Goal: Information Seeking & Learning: Find specific fact

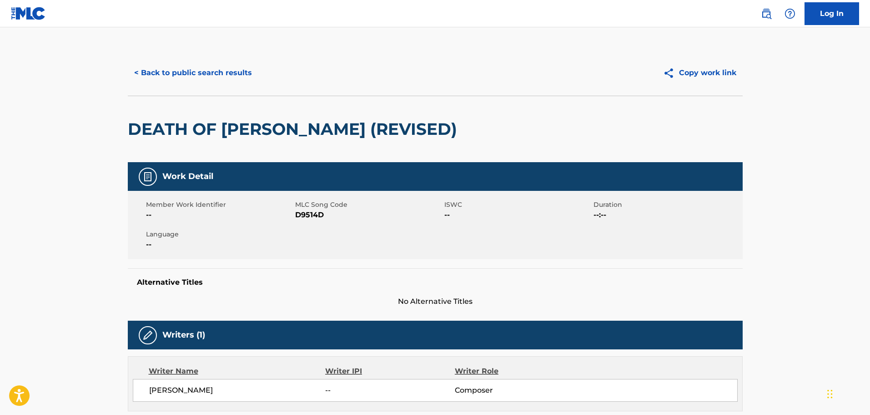
click at [218, 75] on button "< Back to public search results" at bounding box center [193, 72] width 131 height 23
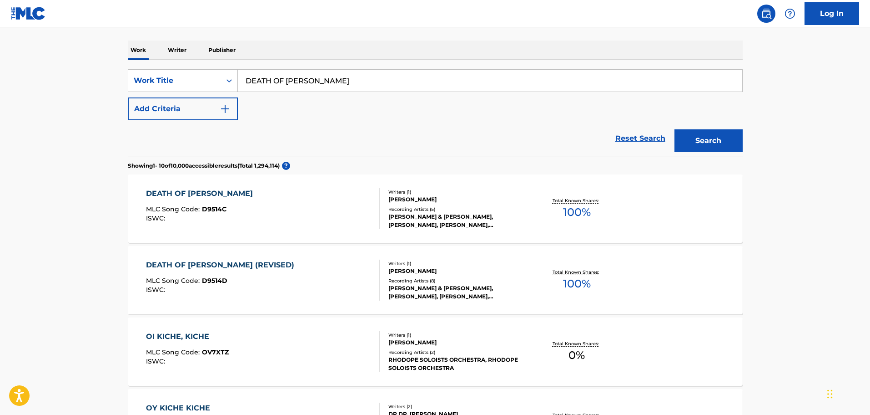
scroll to position [47, 0]
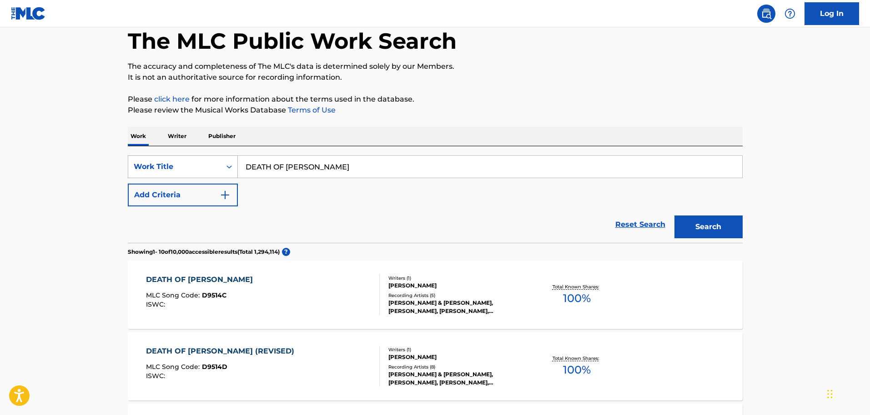
drag, startPoint x: 366, startPoint y: 166, endPoint x: 202, endPoint y: 155, distance: 164.6
click at [202, 155] on div "SearchWithCriteriafdce9ad8-eb79-449d-8785-a9e2ddeb6116 Work Title DEATH OF KICHE" at bounding box center [435, 166] width 615 height 23
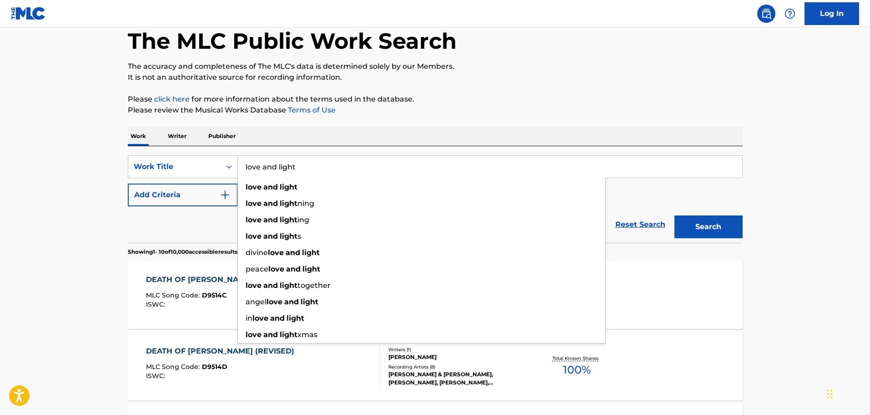
type input "love and light"
click at [211, 191] on button "Add Criteria" at bounding box center [183, 194] width 110 height 23
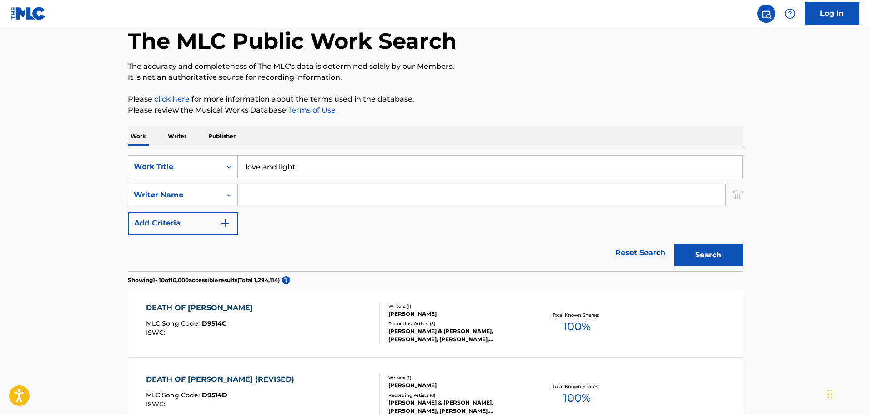
click at [253, 185] on input "Search Form" at bounding box center [482, 195] width 488 height 22
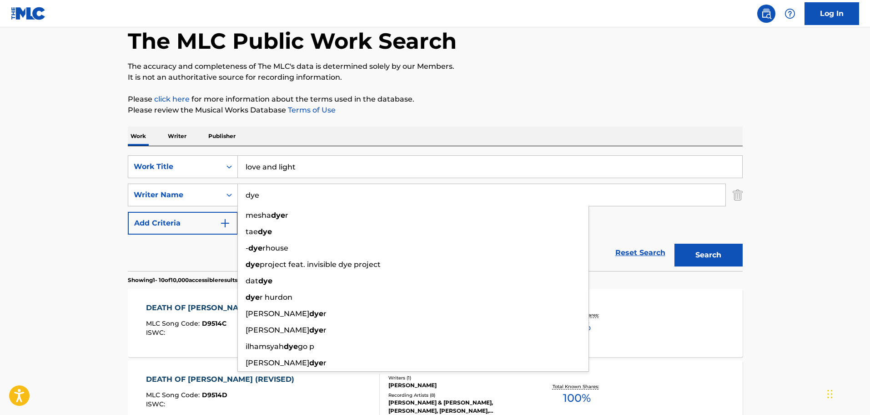
click at [675, 243] on button "Search" at bounding box center [709, 254] width 68 height 23
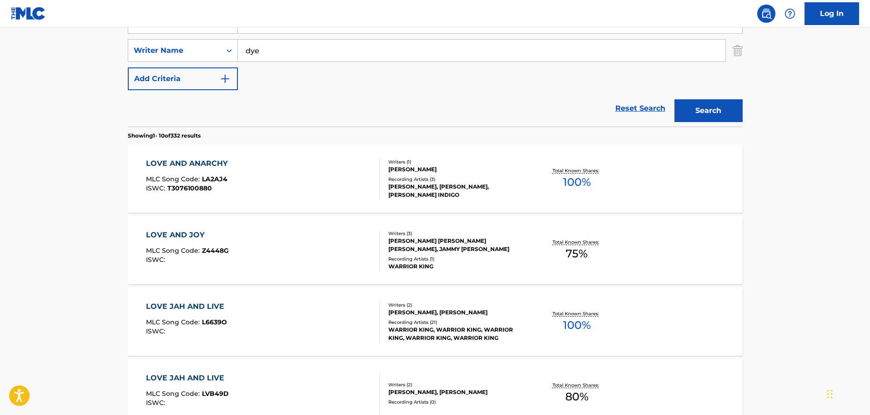
scroll to position [93, 0]
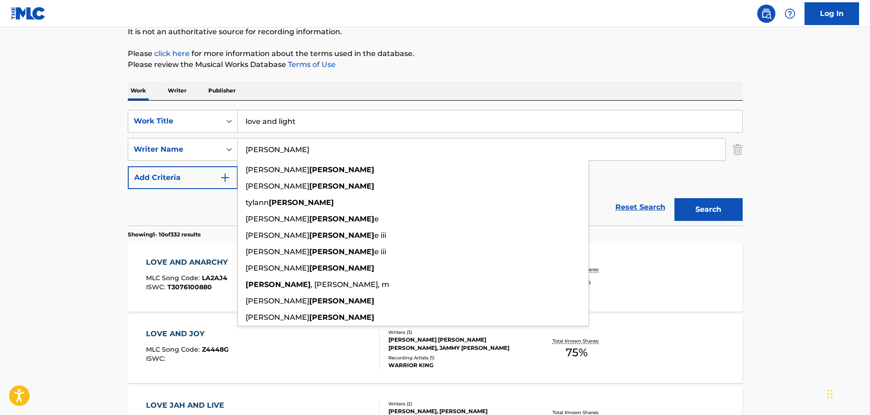
type input "[PERSON_NAME]"
click at [453, 52] on p "Please click here for more information about the terms used in the database." at bounding box center [435, 53] width 615 height 11
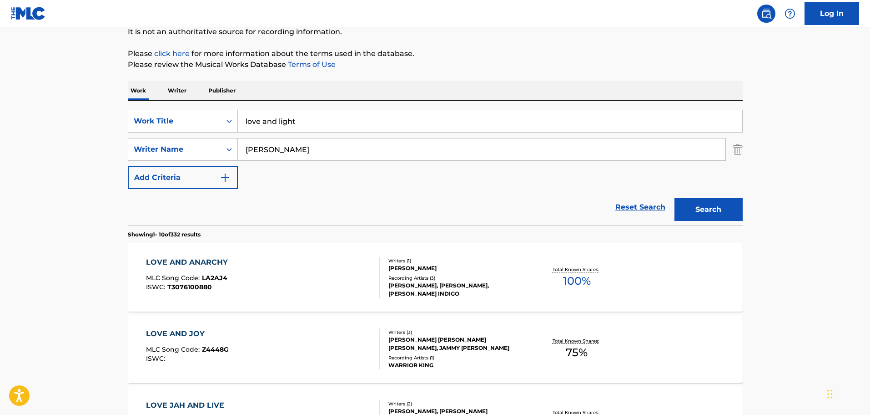
click at [696, 220] on button "Search" at bounding box center [709, 209] width 68 height 23
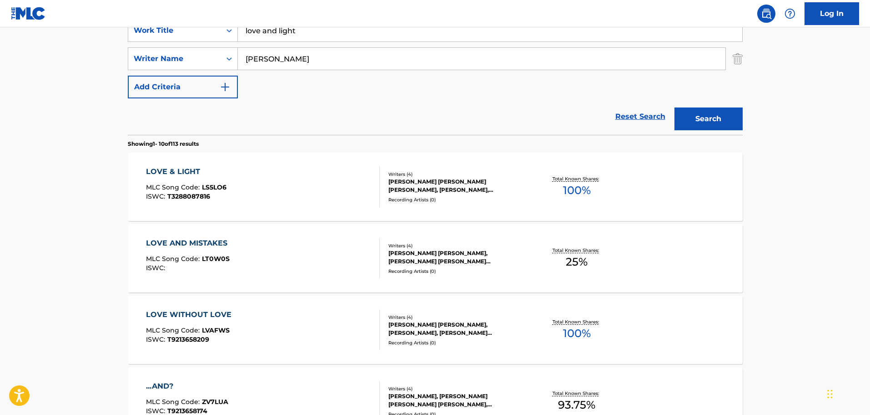
scroll to position [184, 0]
click at [310, 185] on div "LOVE & LIGHT MLC Song Code : LS5LO6 ISWC : T3288087816" at bounding box center [263, 186] width 234 height 41
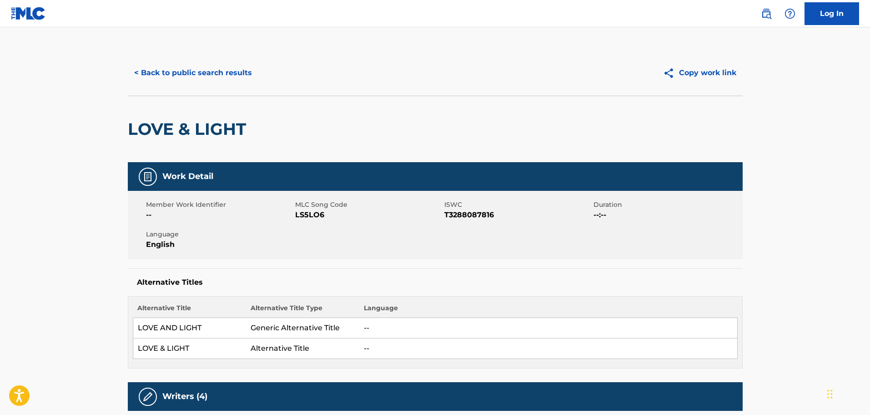
click at [200, 67] on button "< Back to public search results" at bounding box center [193, 72] width 131 height 23
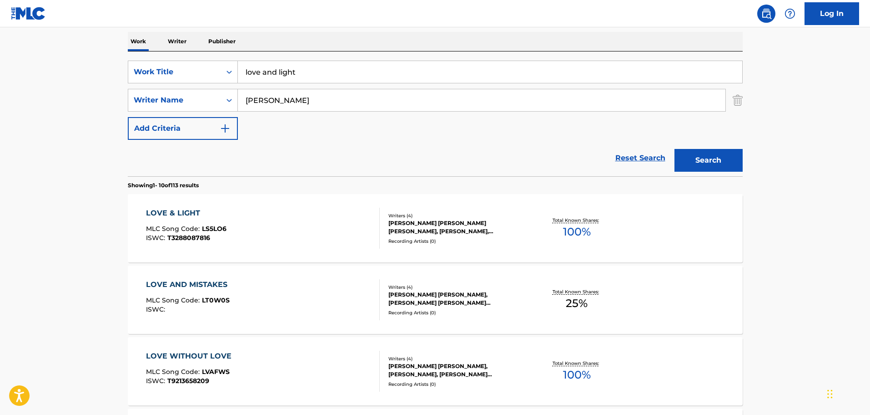
scroll to position [93, 0]
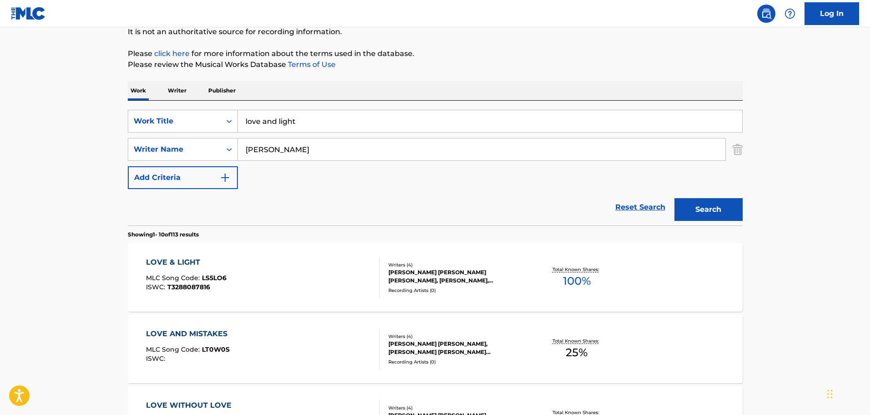
drag, startPoint x: 364, startPoint y: 125, endPoint x: 220, endPoint y: 109, distance: 145.1
click at [220, 109] on div "SearchWithCriteriafdce9ad8-eb79-449d-8785-a9e2ddeb6116 Work Title love and ligh…" at bounding box center [435, 163] width 615 height 125
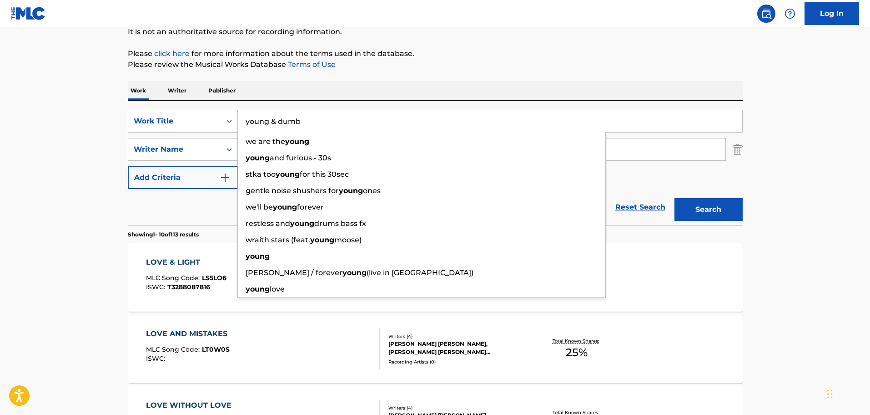
type input "young & dumb"
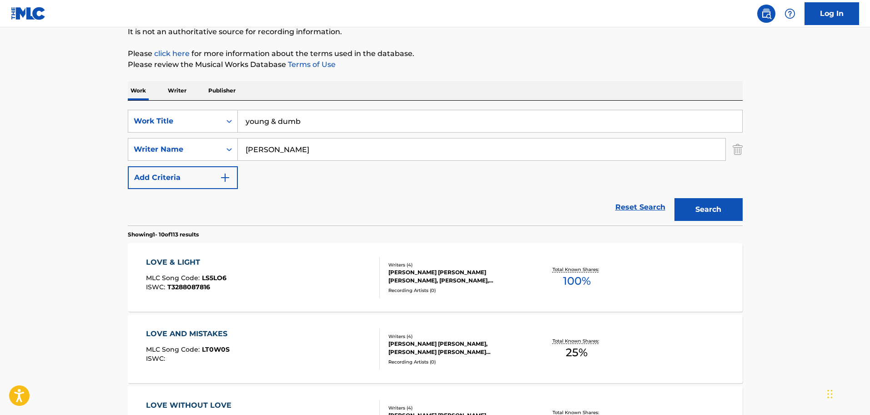
drag, startPoint x: 285, startPoint y: 153, endPoint x: 212, endPoint y: 137, distance: 75.3
click at [212, 137] on div "SearchWithCriteriafdce9ad8-eb79-449d-8785-a9e2ddeb6116 Work Title young & dumb …" at bounding box center [435, 149] width 615 height 79
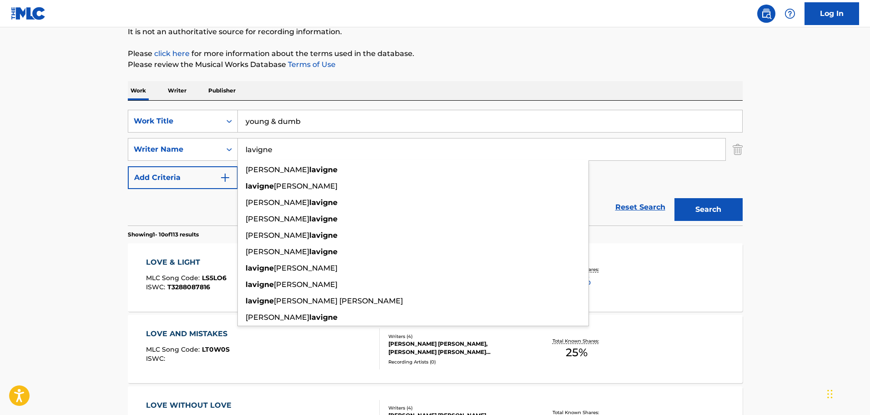
type input "lavigne"
click at [675, 198] on button "Search" at bounding box center [709, 209] width 68 height 23
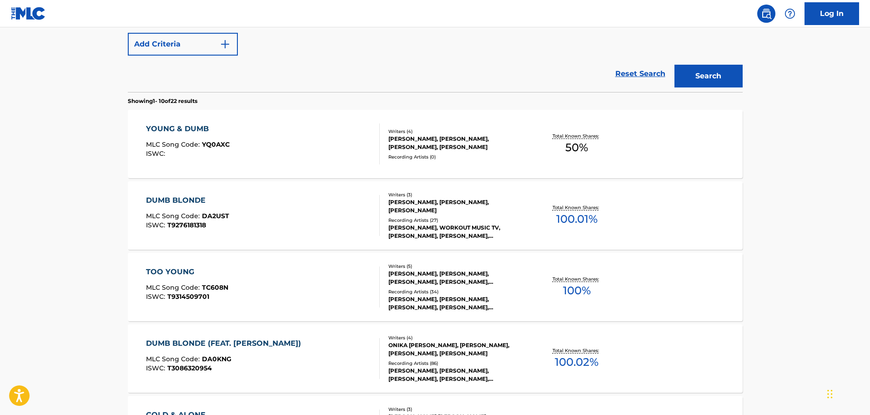
scroll to position [229, 0]
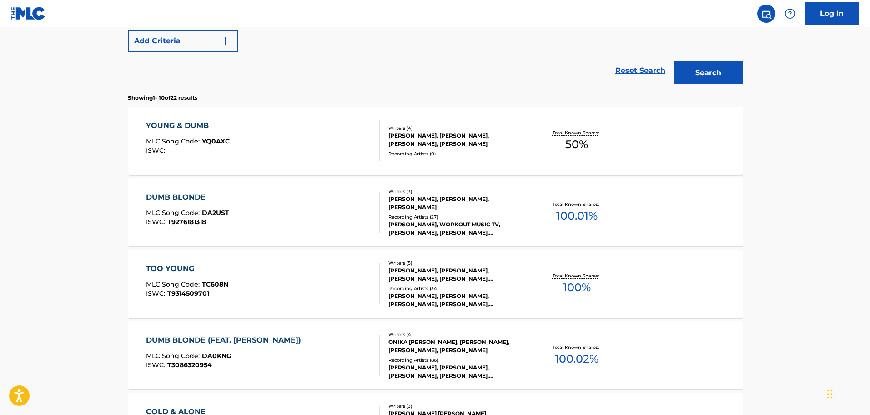
click at [316, 138] on div "YOUNG & DUMB MLC Song Code : YQ0AXC ISWC :" at bounding box center [263, 140] width 234 height 41
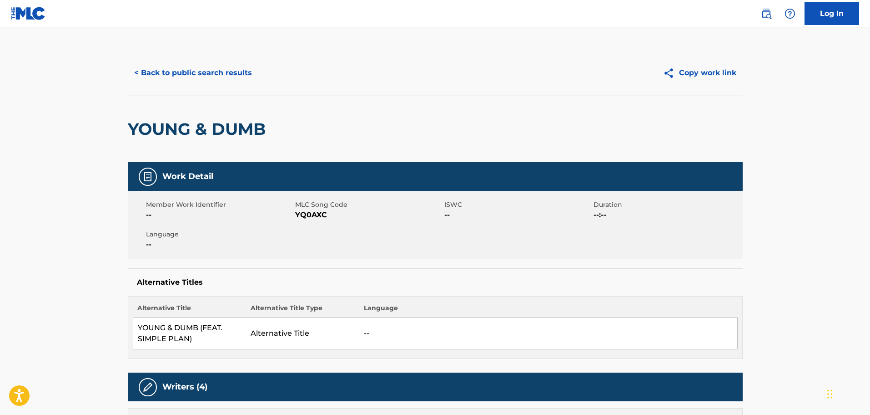
click at [227, 79] on button "< Back to public search results" at bounding box center [193, 72] width 131 height 23
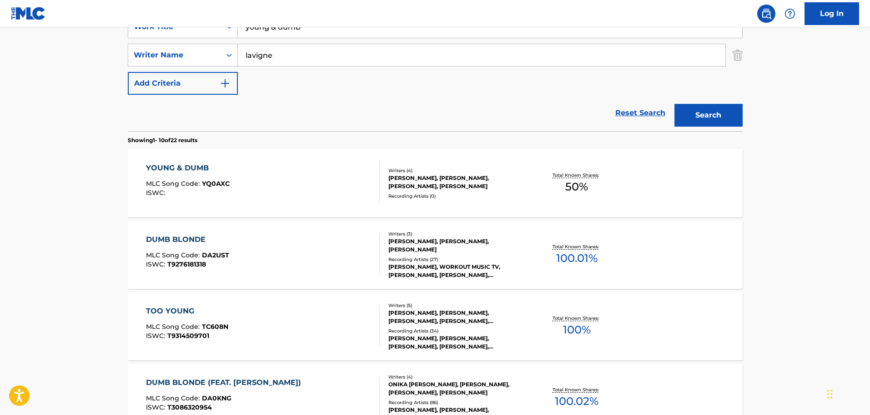
scroll to position [99, 0]
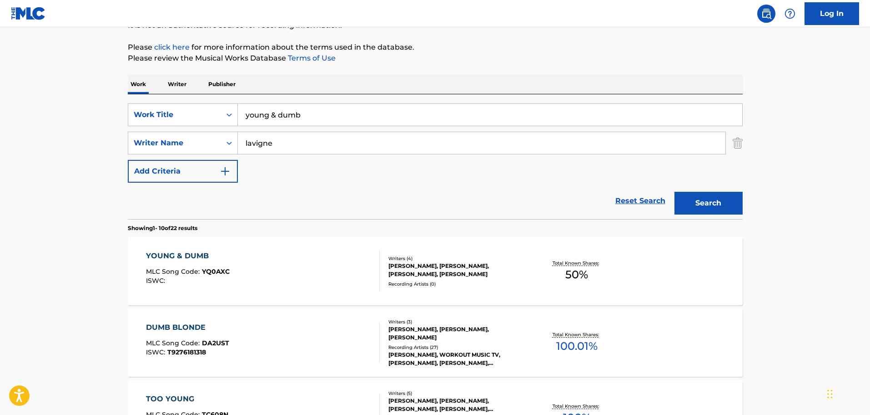
drag, startPoint x: 340, startPoint y: 116, endPoint x: 242, endPoint y: 106, distance: 99.2
click at [242, 106] on input "young & dumb" at bounding box center [490, 115] width 505 height 22
type input "as the ship docks"
click at [274, 129] on div "as the ship docks" at bounding box center [422, 135] width 368 height 16
drag, startPoint x: 281, startPoint y: 144, endPoint x: 196, endPoint y: 136, distance: 85.5
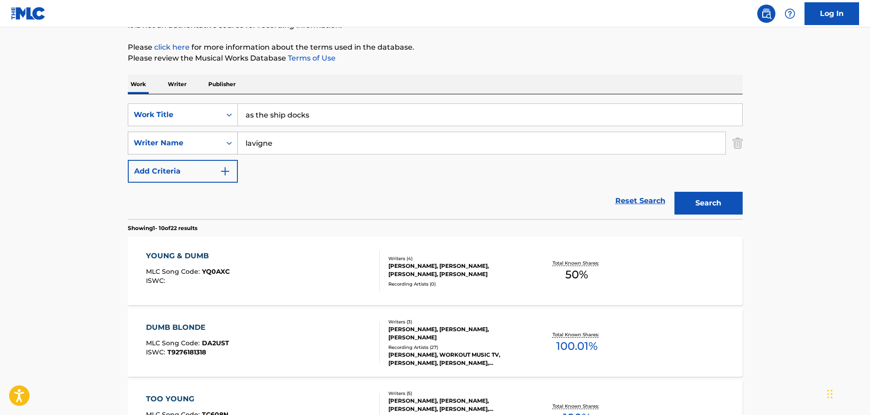
click at [196, 136] on div "SearchWithCriteria787c25ea-85ce-47a9-ba51-0fb5822abaa0 Writer Name [PERSON_NAME]" at bounding box center [435, 143] width 615 height 23
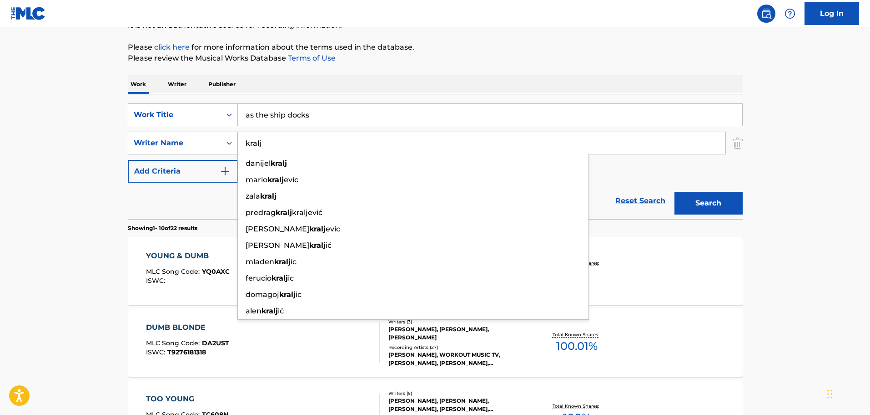
type input "kralj"
click at [675, 192] on button "Search" at bounding box center [709, 203] width 68 height 23
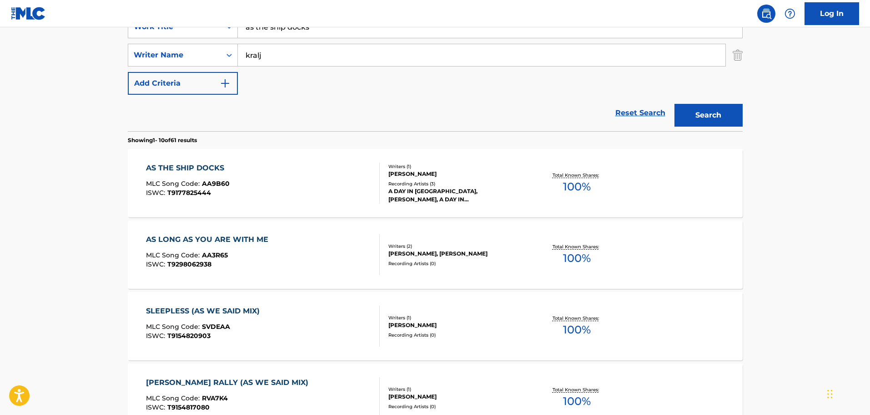
scroll to position [190, 0]
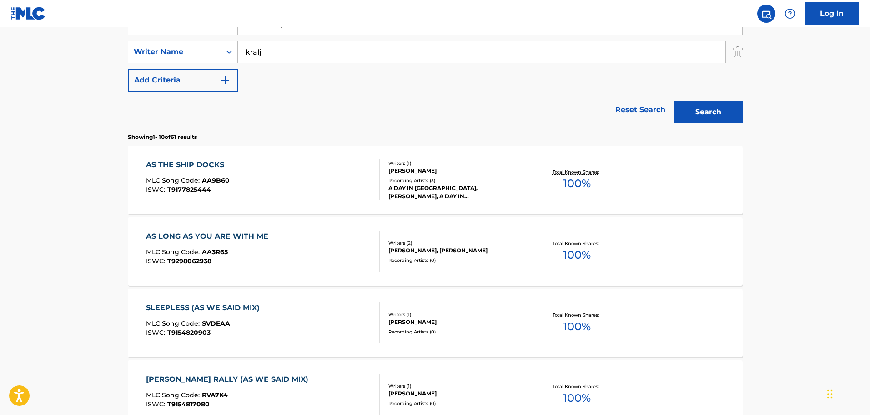
click at [338, 172] on div "AS THE SHIP DOCKS MLC Song Code : AA9B60 ISWC : T9177825444" at bounding box center [263, 179] width 234 height 41
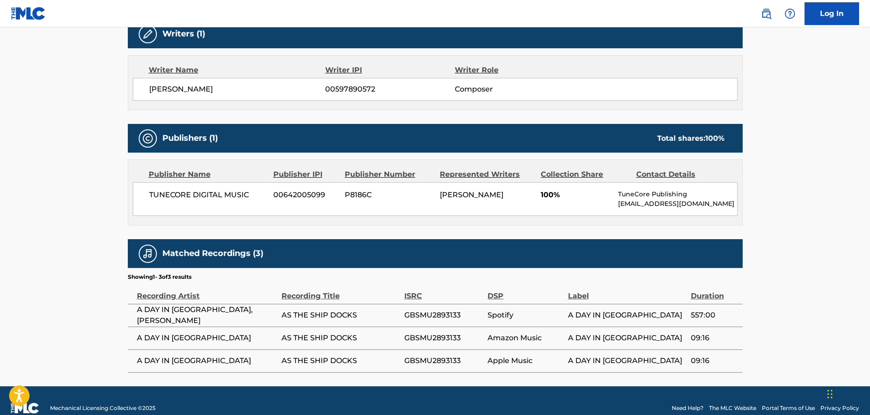
scroll to position [316, 0]
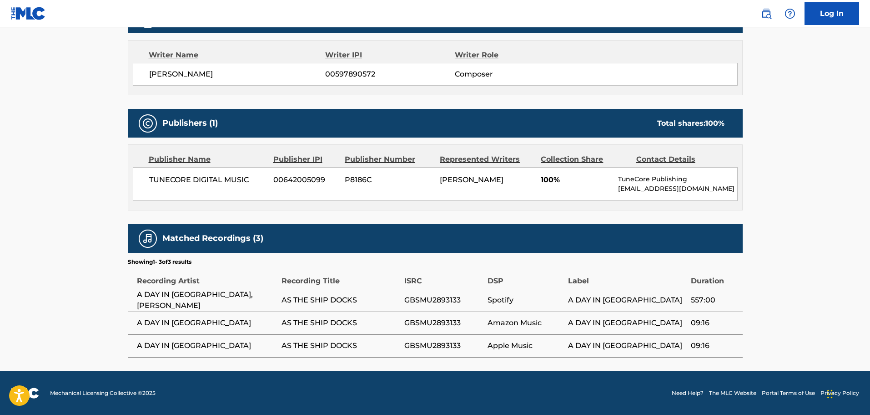
click at [435, 300] on span "GBSMU2893133" at bounding box center [444, 299] width 79 height 11
copy span "GBSMU2893133"
click at [515, 236] on div "Matched Recordings (3)" at bounding box center [435, 238] width 615 height 29
click at [432, 320] on span "GBSMU2893133" at bounding box center [444, 322] width 79 height 11
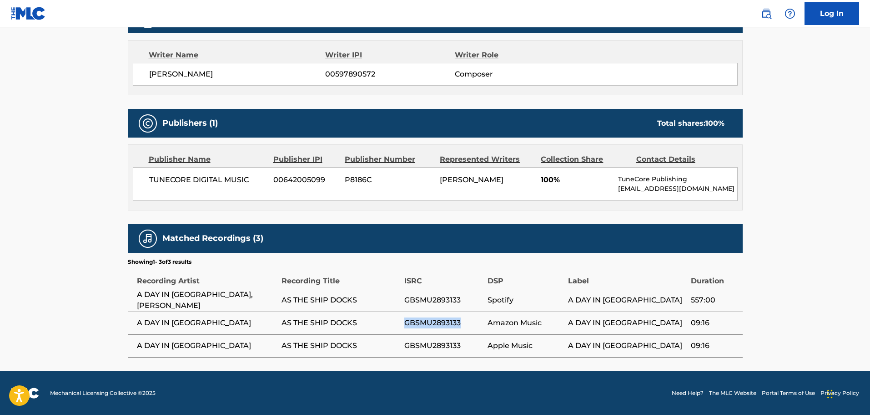
click at [432, 320] on span "GBSMU2893133" at bounding box center [444, 322] width 79 height 11
copy span "GBSMU2893133"
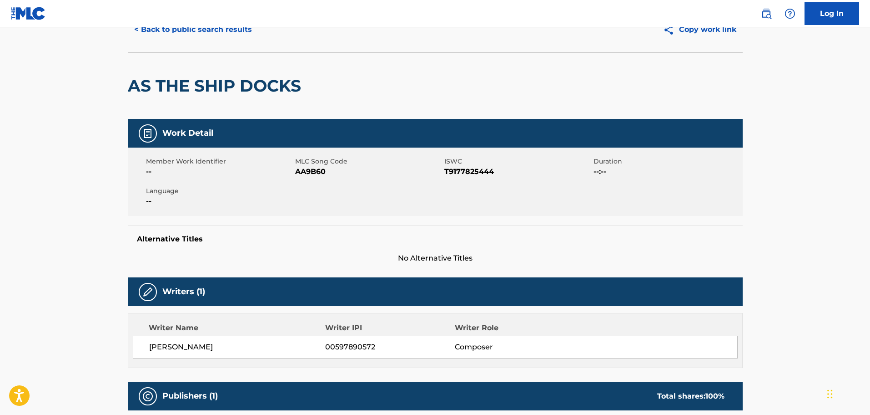
scroll to position [0, 0]
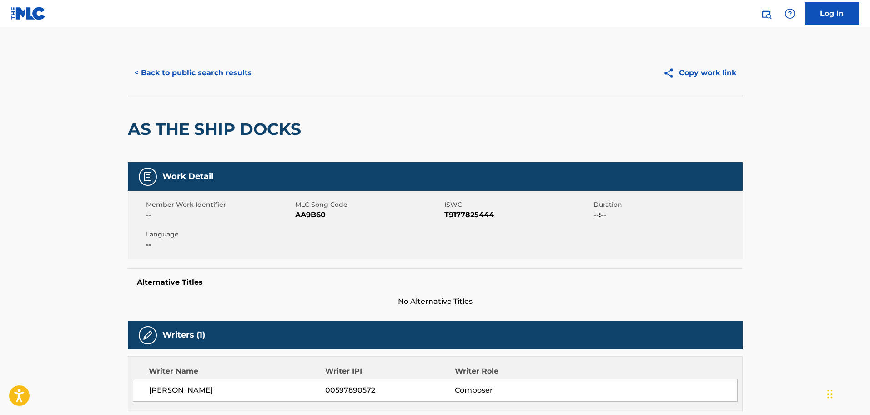
click at [191, 74] on button "< Back to public search results" at bounding box center [193, 72] width 131 height 23
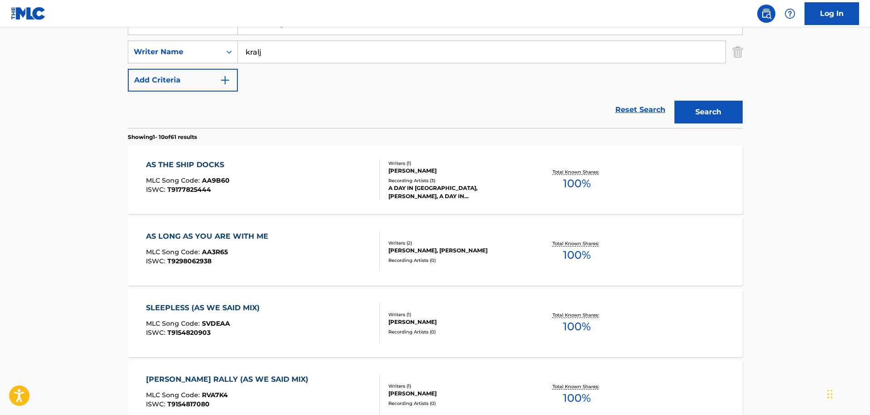
scroll to position [99, 0]
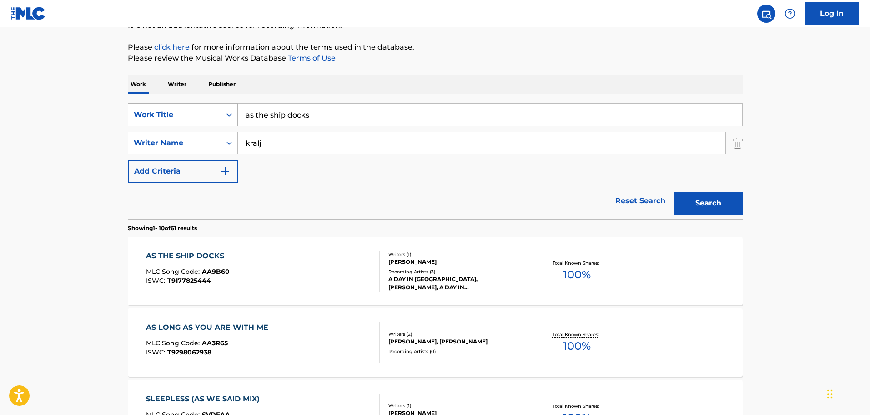
drag, startPoint x: 323, startPoint y: 114, endPoint x: 171, endPoint y: 104, distance: 151.9
click at [171, 104] on div "SearchWithCriteriafdce9ad8-eb79-449d-8785-a9e2ddeb6116 Work Title as the ship d…" at bounding box center [435, 114] width 615 height 23
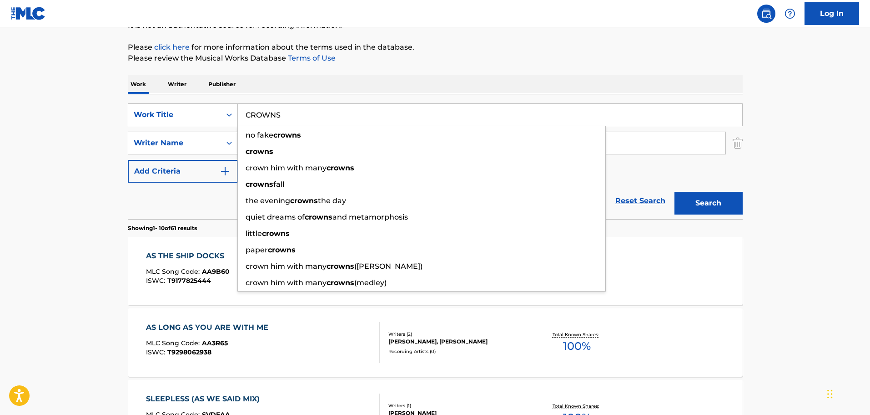
type input "CROWNS"
click at [470, 59] on p "Please review the Musical Works Database Terms of Use" at bounding box center [435, 58] width 615 height 11
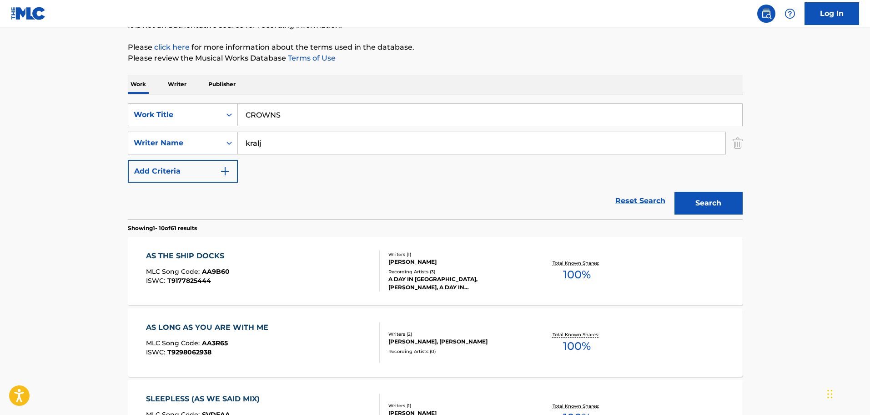
click at [725, 207] on button "Search" at bounding box center [709, 203] width 68 height 23
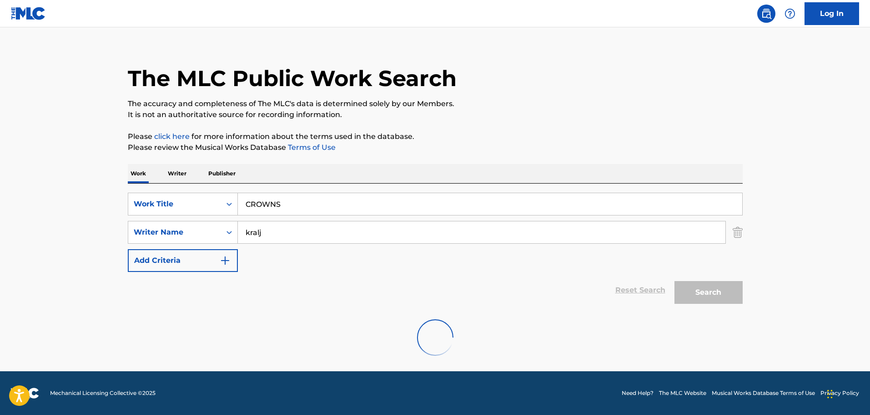
scroll to position [81, 0]
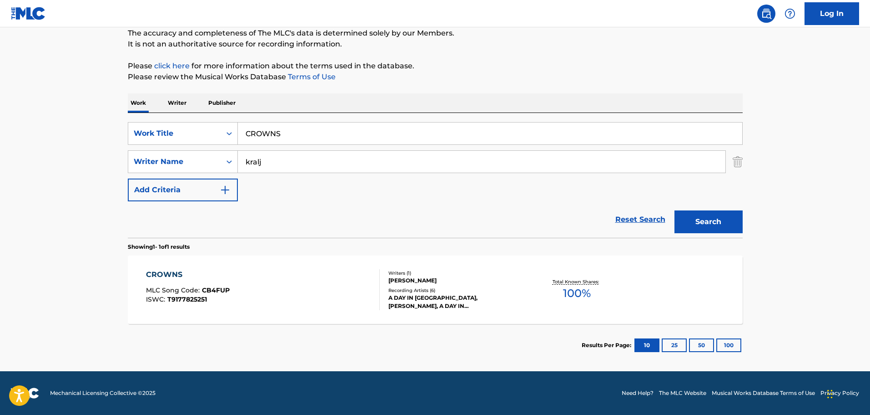
click at [339, 275] on div "CROWNS MLC Song Code : CB4FUP ISWC : T9177825251" at bounding box center [263, 289] width 234 height 41
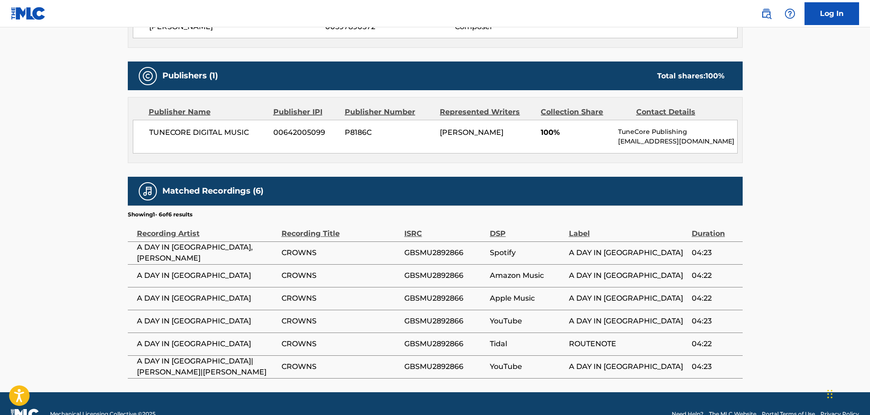
scroll to position [384, 0]
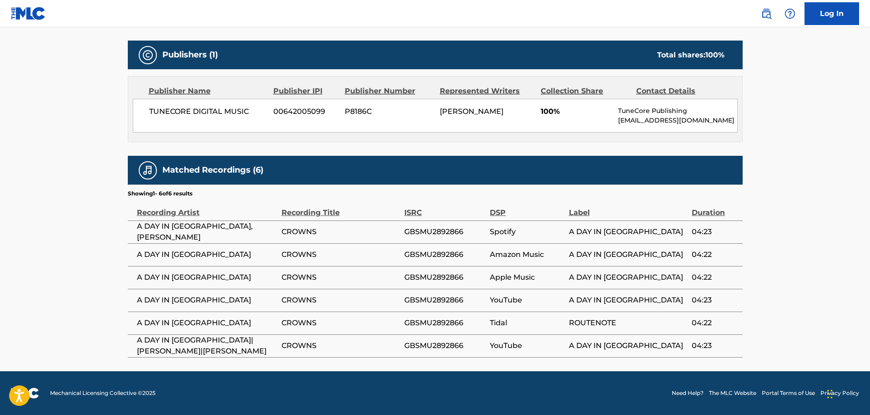
click at [435, 235] on span "GBSMU2892866" at bounding box center [445, 231] width 81 height 11
click at [435, 234] on span "GBSMU2892866" at bounding box center [445, 231] width 81 height 11
copy span "GBSMU2892866"
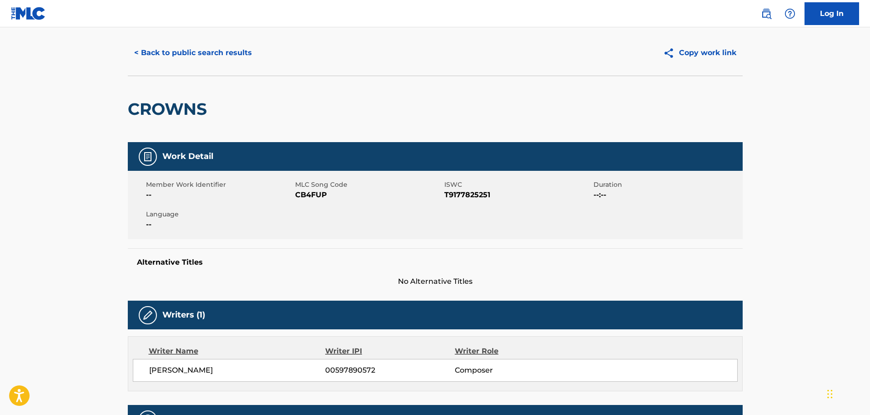
click at [223, 60] on button "< Back to public search results" at bounding box center [193, 52] width 131 height 23
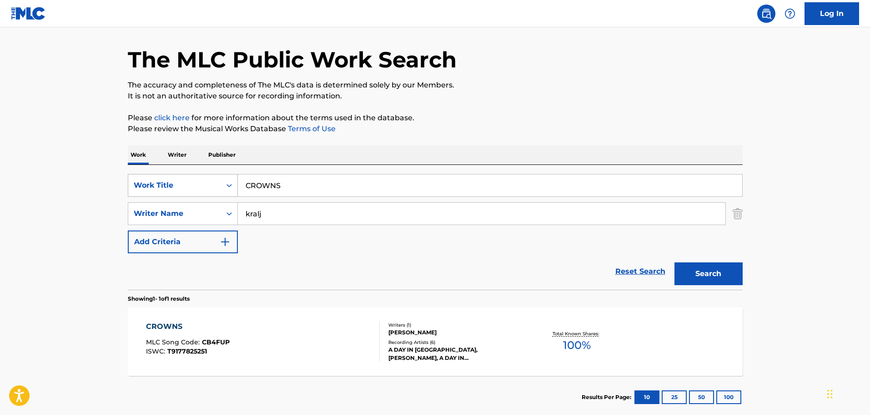
drag, startPoint x: 319, startPoint y: 183, endPoint x: 202, endPoint y: 176, distance: 116.7
click at [202, 176] on div "SearchWithCriteriafdce9ad8-eb79-449d-8785-a9e2ddeb6116 Work Title CROWNS" at bounding box center [435, 185] width 615 height 23
click at [295, 204] on span "ious masquerade" at bounding box center [321, 205] width 64 height 9
type input "into a luxurious masquerade"
click at [703, 266] on button "Search" at bounding box center [709, 273] width 68 height 23
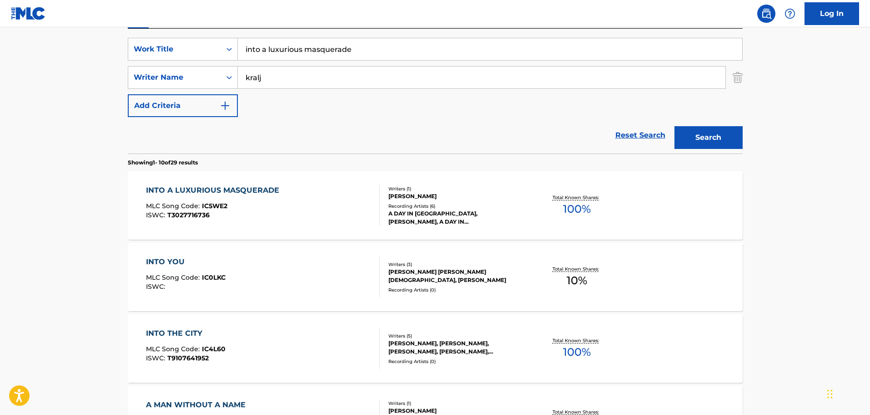
scroll to position [165, 0]
click at [344, 192] on div "INTO A LUXURIOUS MASQUERADE MLC Song Code : IC5WE2 ISWC : T3027716736" at bounding box center [263, 204] width 234 height 41
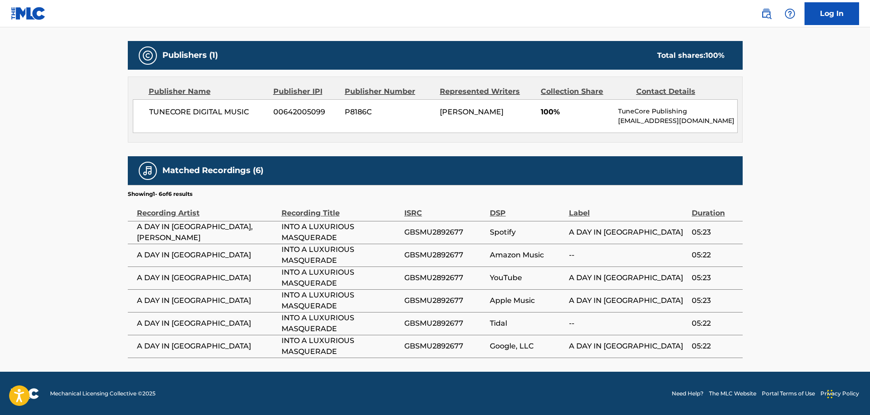
scroll to position [384, 0]
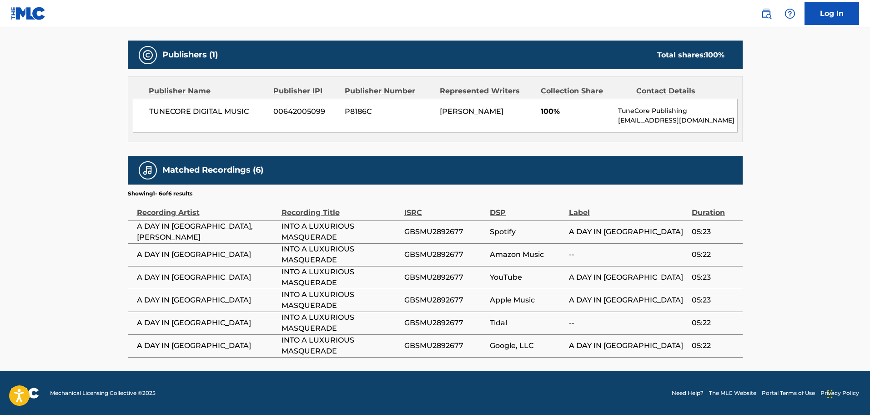
click at [439, 226] on td "GBSMU2892677" at bounding box center [448, 231] width 86 height 23
copy span "GBSMU2892677"
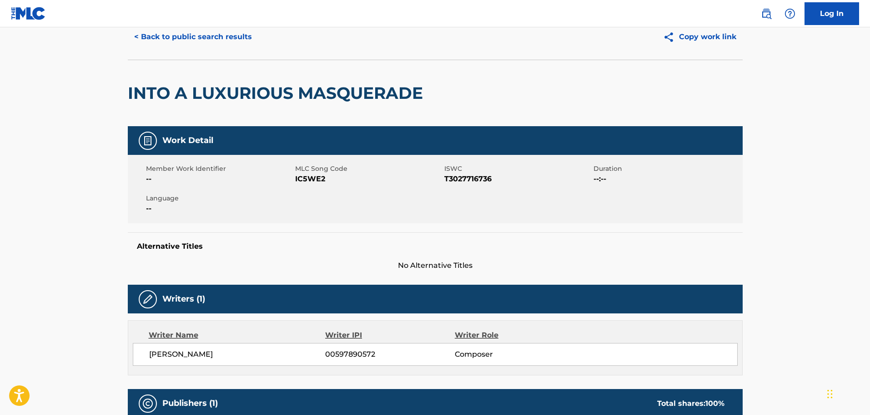
scroll to position [0, 0]
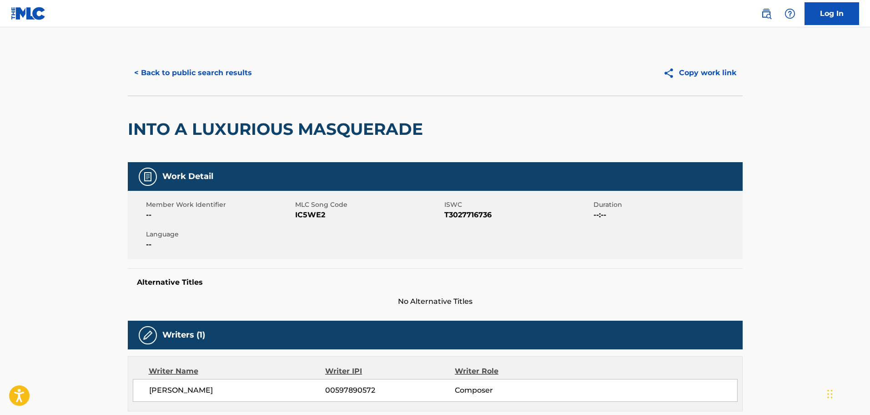
click at [200, 68] on button "< Back to public search results" at bounding box center [193, 72] width 131 height 23
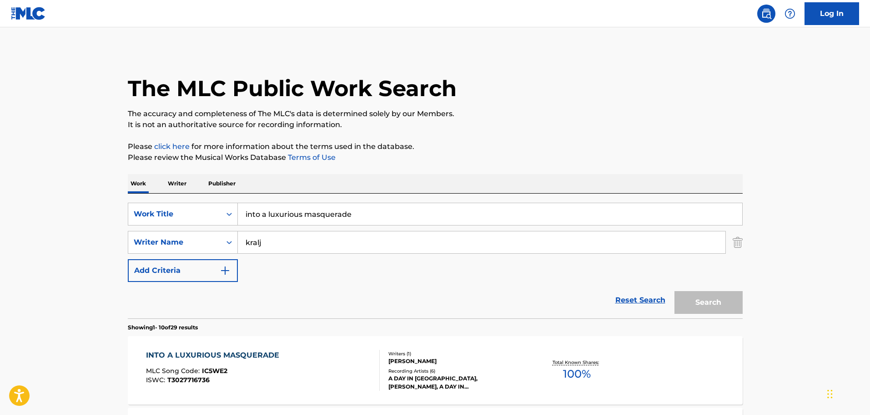
scroll to position [165, 0]
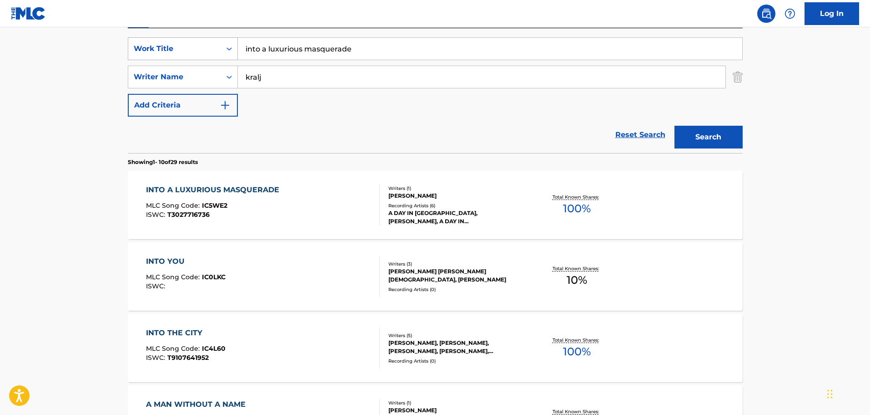
drag, startPoint x: 356, startPoint y: 46, endPoint x: 143, endPoint y: 41, distance: 213.0
click at [143, 41] on div "SearchWithCriteriafdce9ad8-eb79-449d-8785-a9e2ddeb6116 Work Title into a luxuri…" at bounding box center [435, 48] width 615 height 23
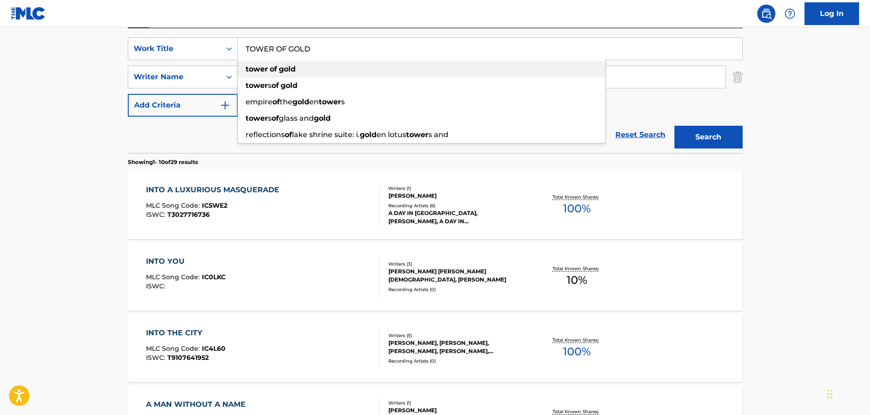
click at [255, 64] on div "tower of gold" at bounding box center [422, 69] width 368 height 16
type input "tower of gold"
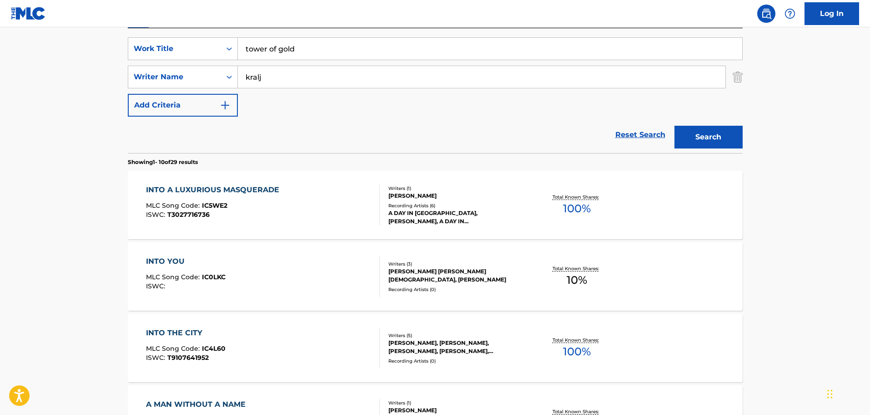
click at [698, 133] on button "Search" at bounding box center [709, 137] width 68 height 23
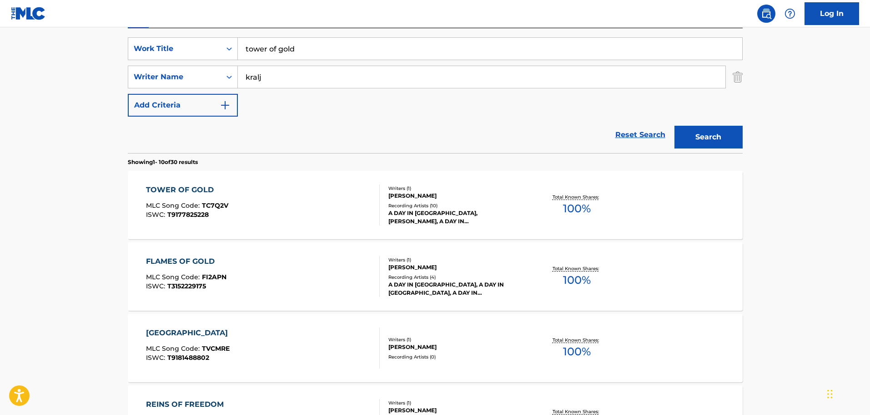
click at [315, 203] on div "TOWER OF GOLD MLC Song Code : TC7Q2V ISWC : T9177825228" at bounding box center [263, 204] width 234 height 41
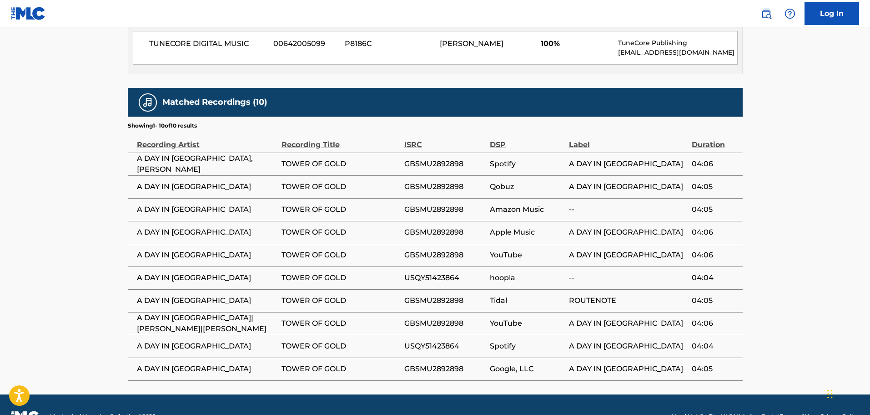
scroll to position [475, 0]
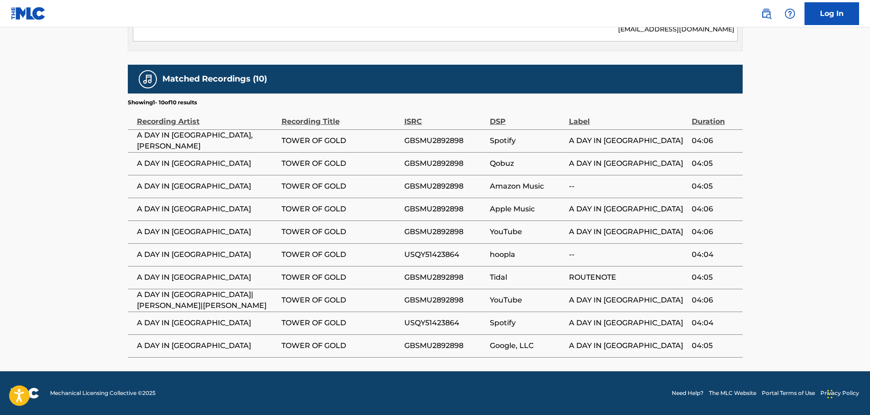
click at [409, 138] on span "GBSMU2892898" at bounding box center [445, 140] width 81 height 11
copy span "GBSMU2892898"
click at [442, 254] on span "USQY51423864" at bounding box center [445, 254] width 81 height 11
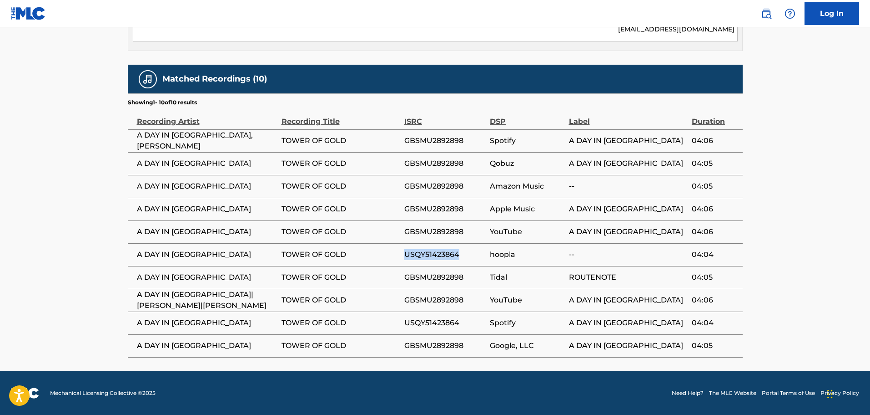
copy span "USQY51423864"
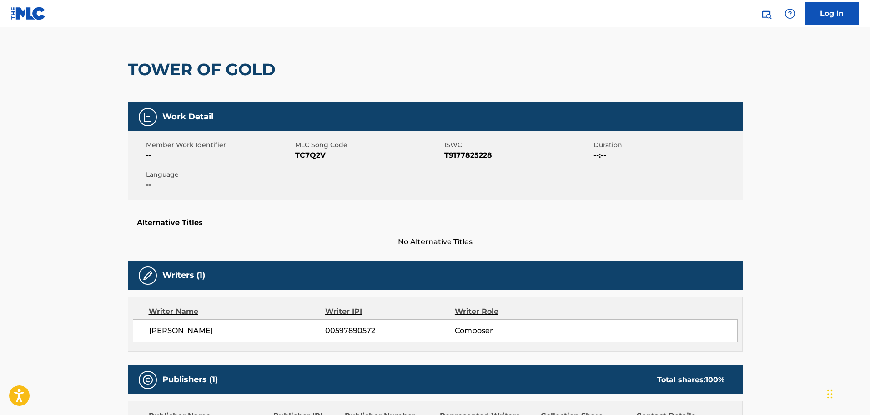
scroll to position [0, 0]
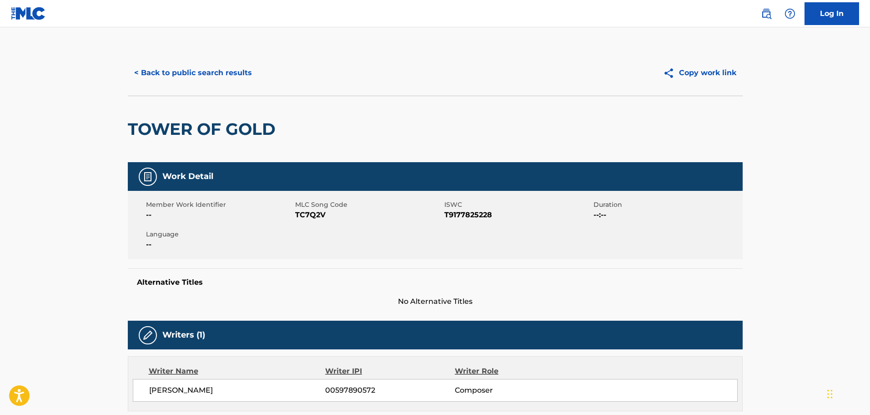
click at [243, 64] on button "< Back to public search results" at bounding box center [193, 72] width 131 height 23
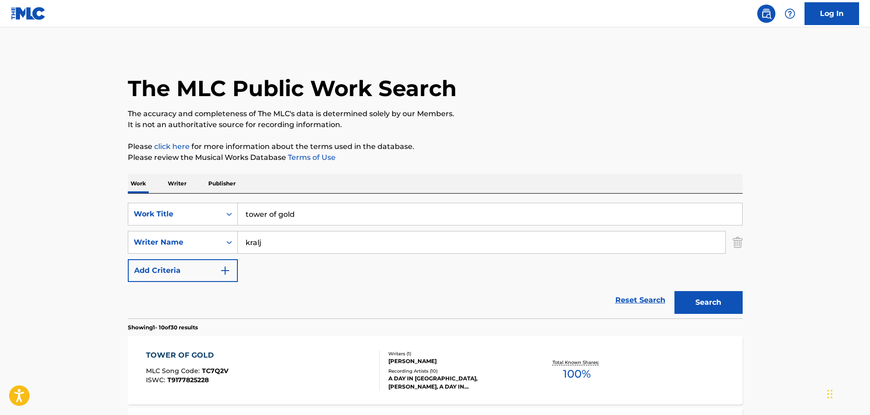
scroll to position [165, 0]
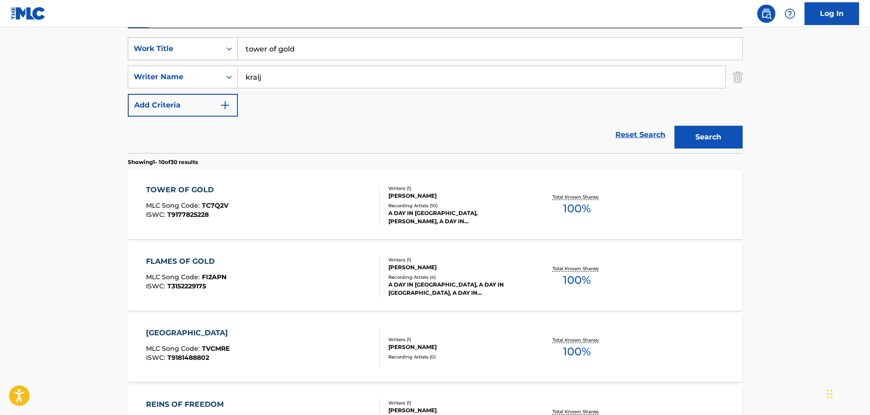
drag, startPoint x: 330, startPoint y: 56, endPoint x: 236, endPoint y: 45, distance: 95.4
click at [236, 45] on div "SearchWithCriteriafdce9ad8-eb79-449d-8785-a9e2ddeb6116 Work Title tower of gold" at bounding box center [435, 48] width 615 height 23
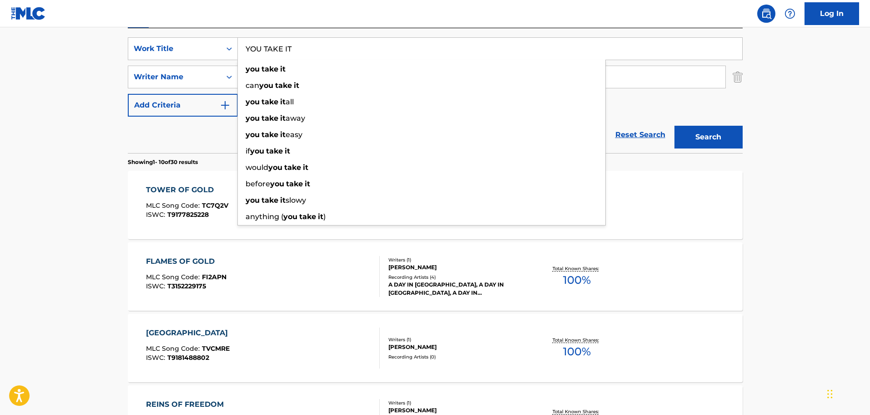
type input "YOU TAKE IT"
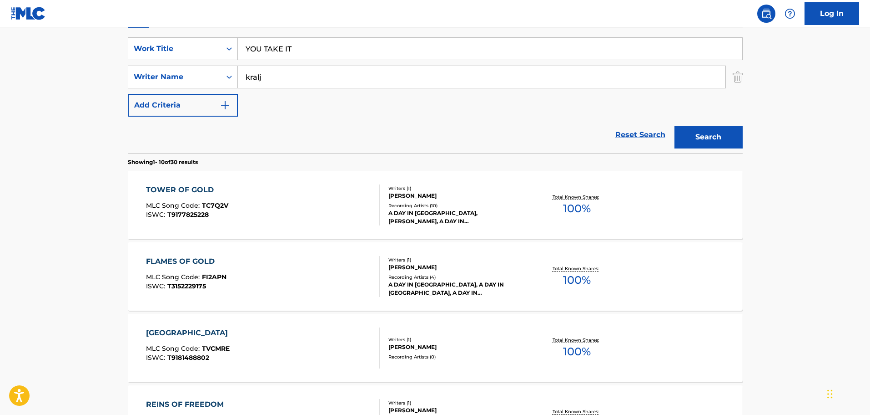
click at [815, 97] on main "The MLC Public Work Search The accuracy and completeness of The MLC's data is d…" at bounding box center [435, 397] width 870 height 1071
click at [722, 142] on button "Search" at bounding box center [709, 137] width 68 height 23
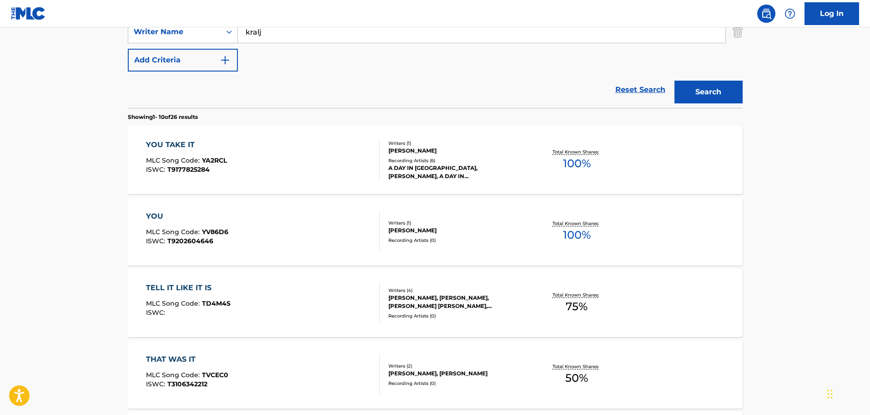
scroll to position [211, 0]
click at [340, 141] on div "YOU TAKE IT MLC Song Code : YA2RCL ISWC : T9177825284" at bounding box center [263, 159] width 234 height 41
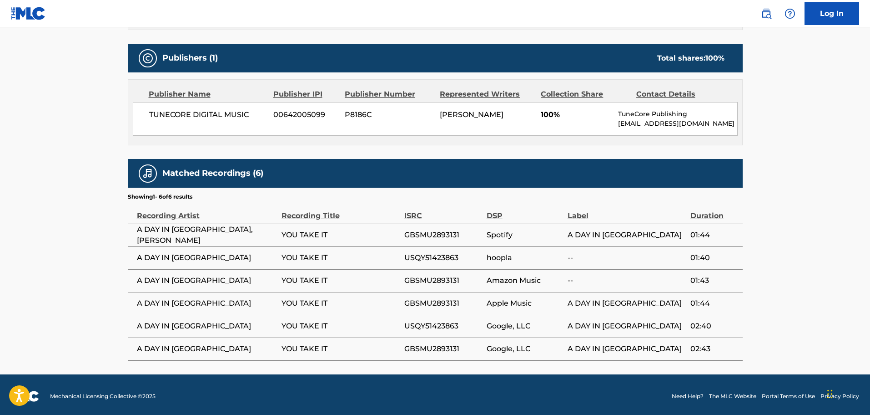
scroll to position [384, 0]
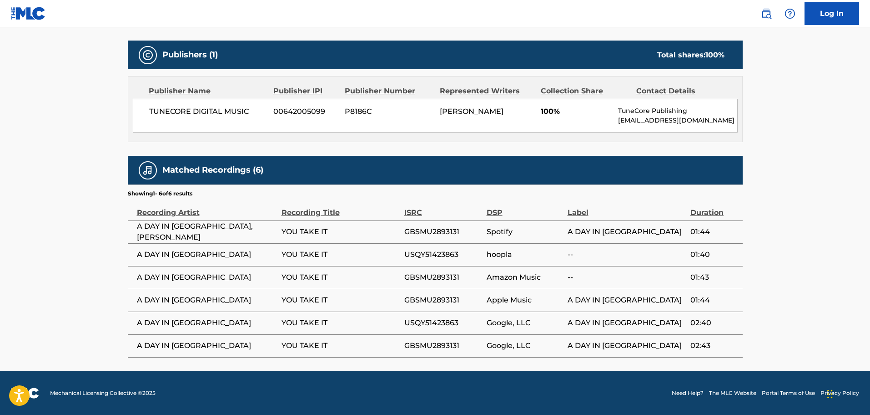
click at [443, 229] on span "GBSMU2893131" at bounding box center [444, 231] width 78 height 11
copy span "GBSMU2893131"
click at [436, 256] on span "USQY51423863" at bounding box center [444, 254] width 78 height 11
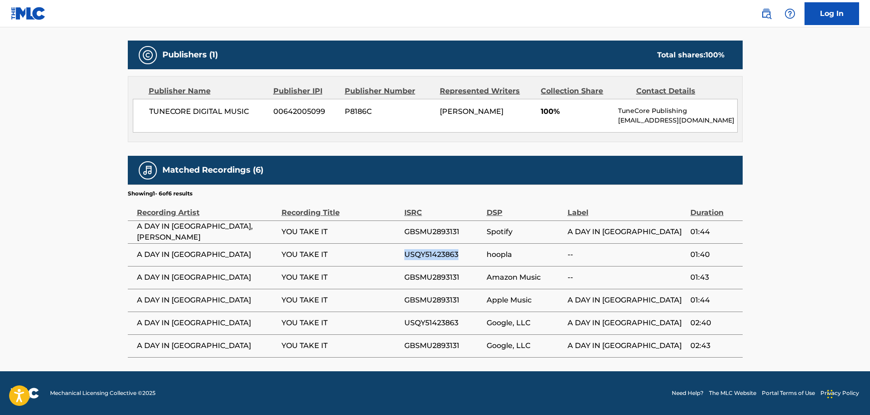
copy span "USQY51423863"
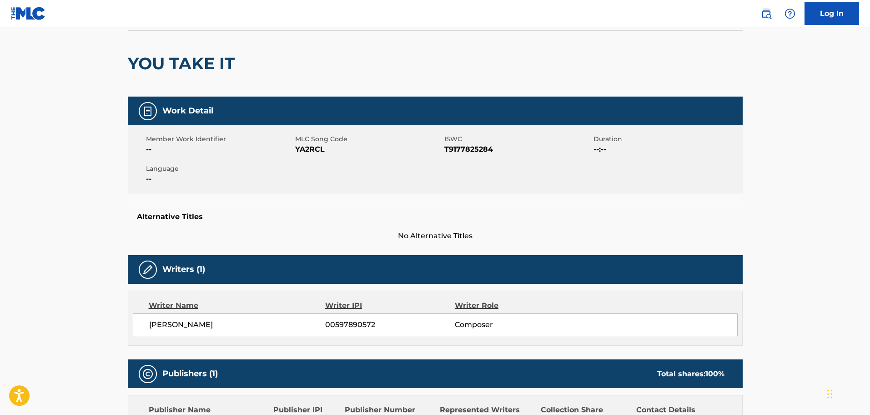
scroll to position [0, 0]
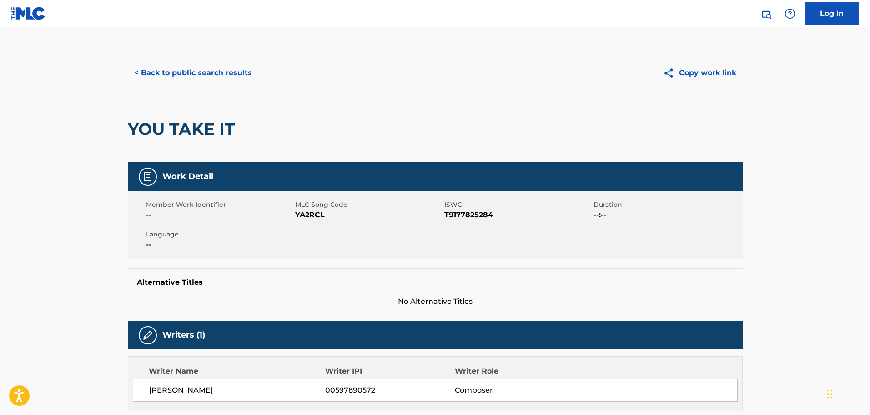
click at [243, 65] on button "< Back to public search results" at bounding box center [193, 72] width 131 height 23
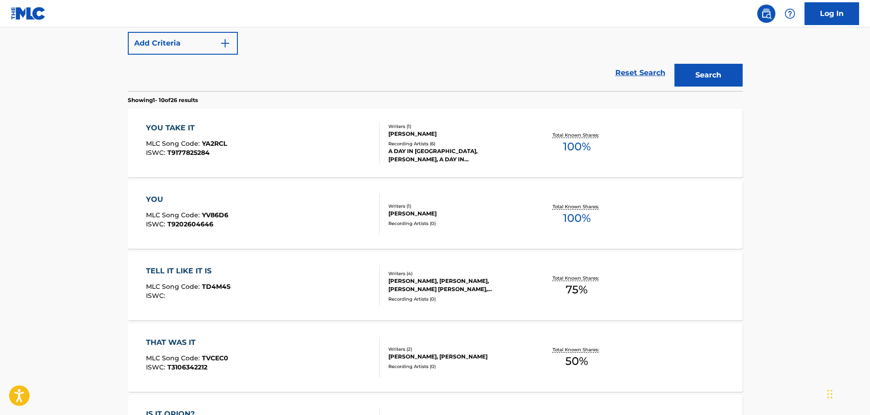
scroll to position [172, 0]
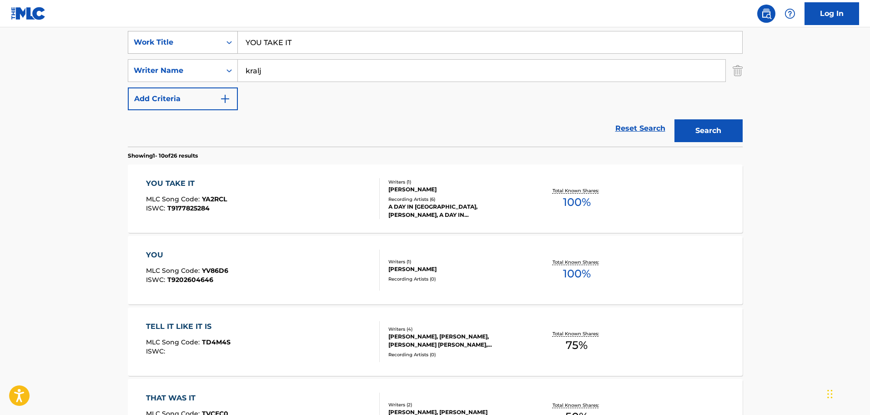
drag, startPoint x: 323, startPoint y: 46, endPoint x: 222, endPoint y: 48, distance: 101.5
click at [222, 48] on div "SearchWithCriteriafdce9ad8-eb79-449d-8785-a9e2ddeb6116 Work Title YOU TAKE IT" at bounding box center [435, 42] width 615 height 23
type input "T"
click at [274, 60] on strong "bread" at bounding box center [276, 62] width 22 height 9
type input "your bread my flesh"
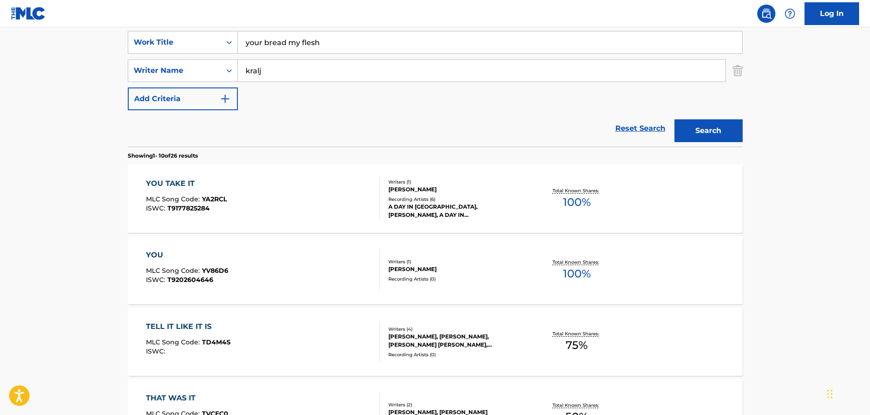
click at [718, 124] on button "Search" at bounding box center [709, 130] width 68 height 23
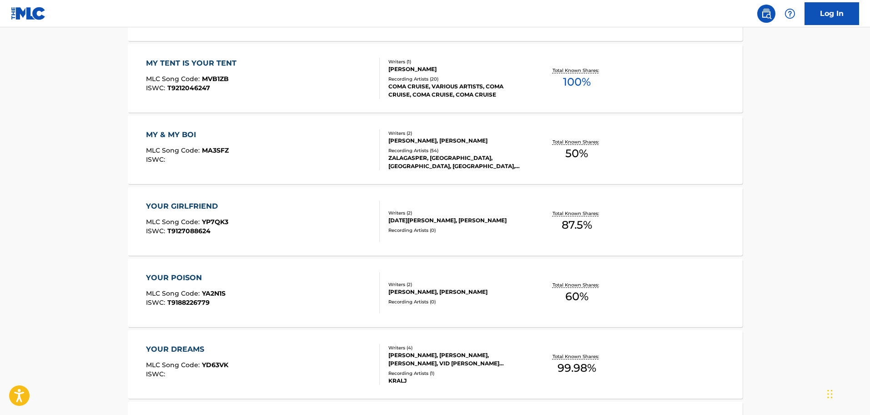
scroll to position [399, 0]
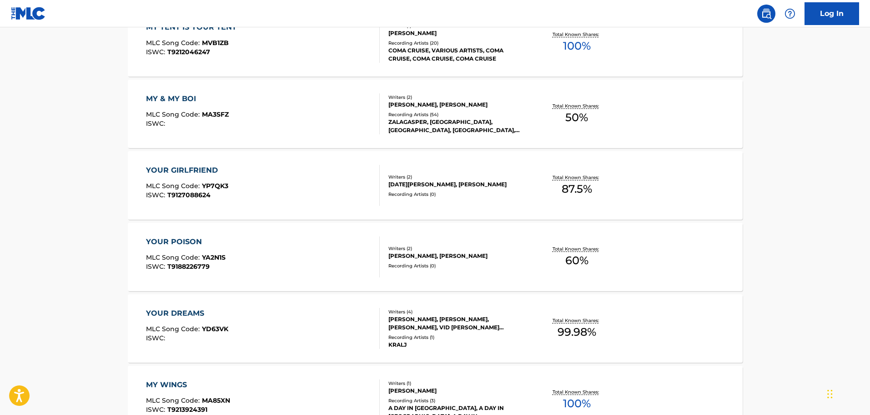
click at [305, 40] on div "MY TENT IS YOUR TENT MLC Song Code : MVB1ZB ISWC : T9212046247" at bounding box center [263, 42] width 234 height 41
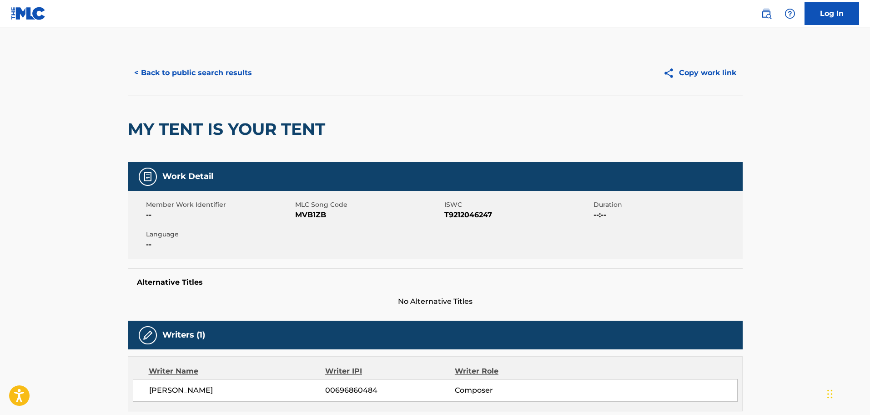
click at [213, 82] on button "< Back to public search results" at bounding box center [193, 72] width 131 height 23
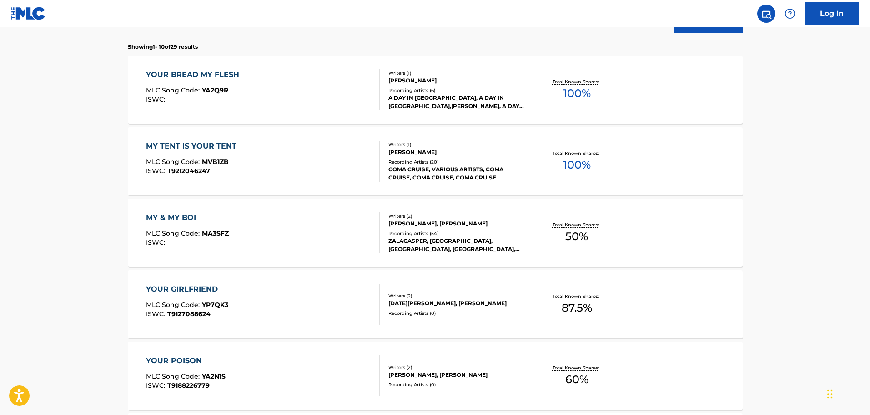
scroll to position [223, 0]
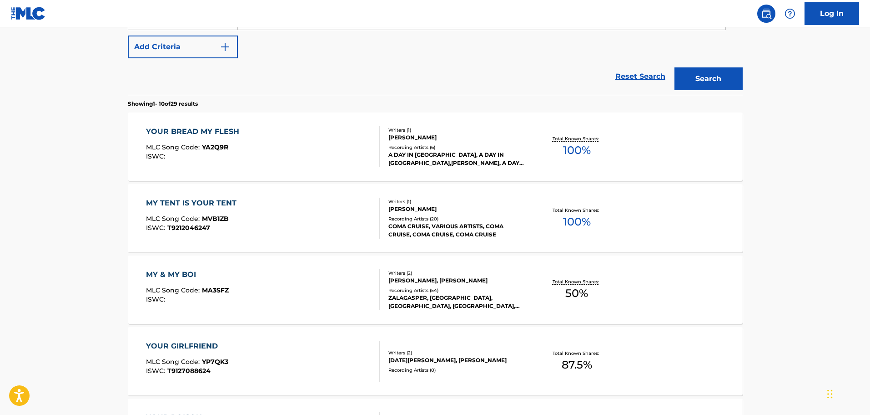
click at [322, 144] on div "YOUR BREAD MY FLESH MLC Song Code : YA2Q9R ISWC :" at bounding box center [263, 146] width 234 height 41
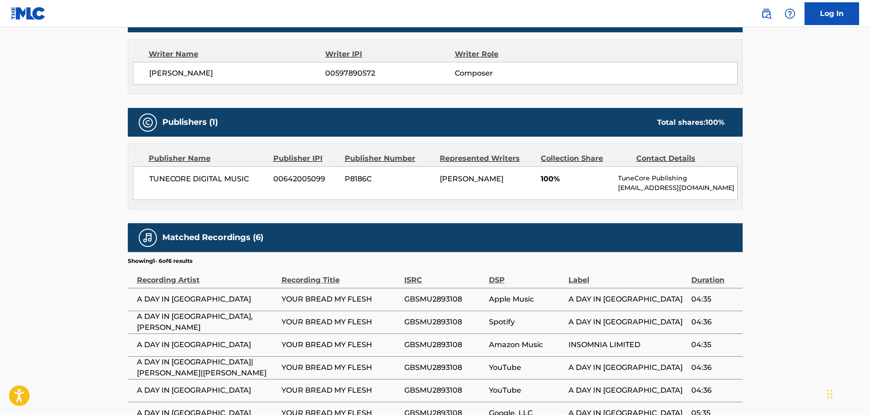
scroll to position [384, 0]
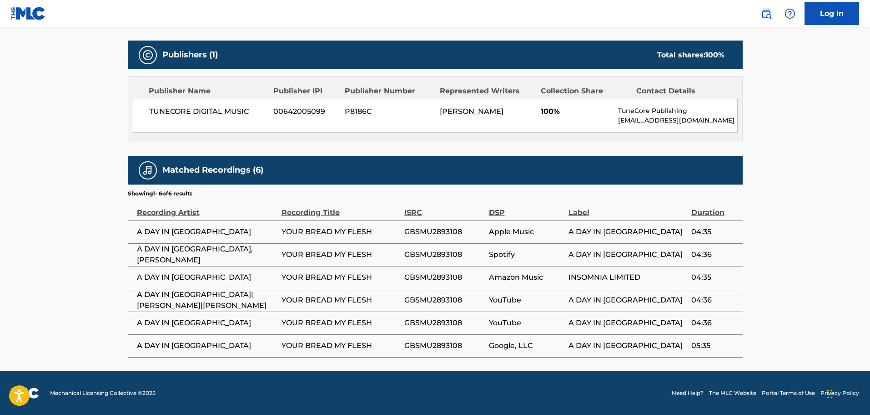
click at [430, 233] on span "GBSMU2893108" at bounding box center [445, 231] width 80 height 11
copy span "GBSMU2893108"
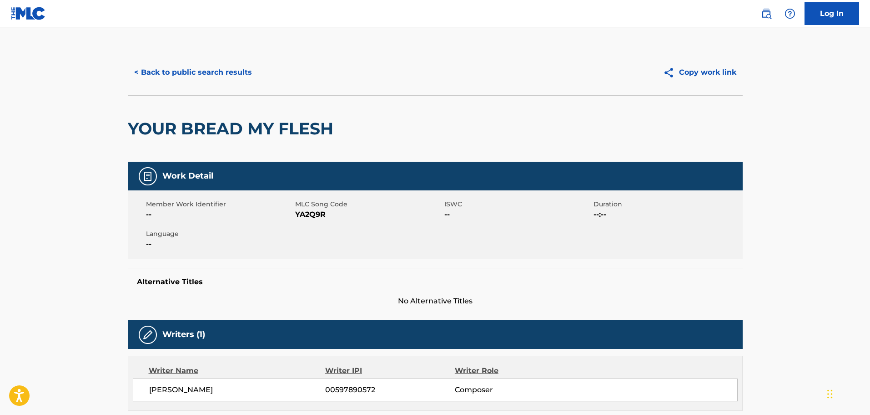
scroll to position [0, 0]
click at [183, 70] on button "< Back to public search results" at bounding box center [193, 72] width 131 height 23
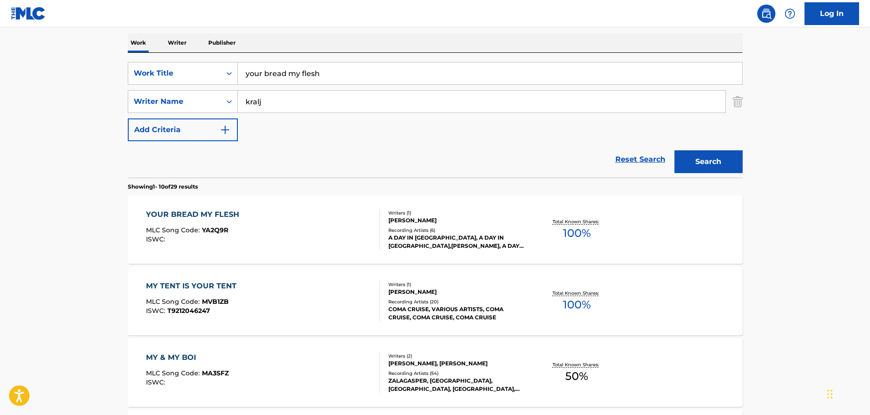
scroll to position [93, 0]
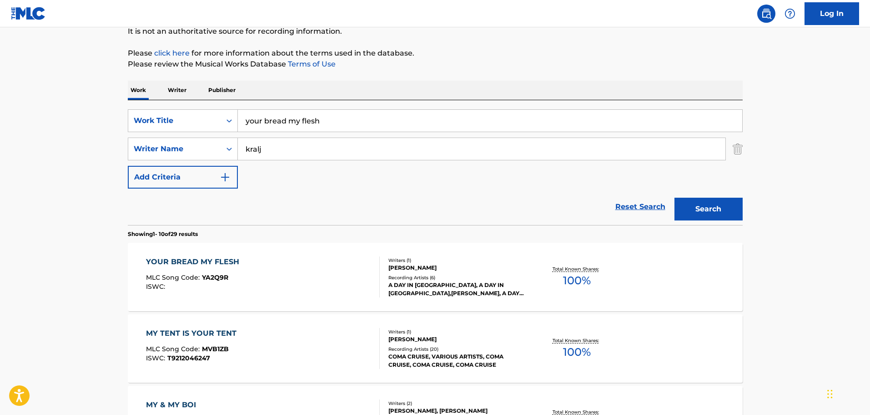
click at [741, 149] on img "Search Form" at bounding box center [738, 148] width 10 height 23
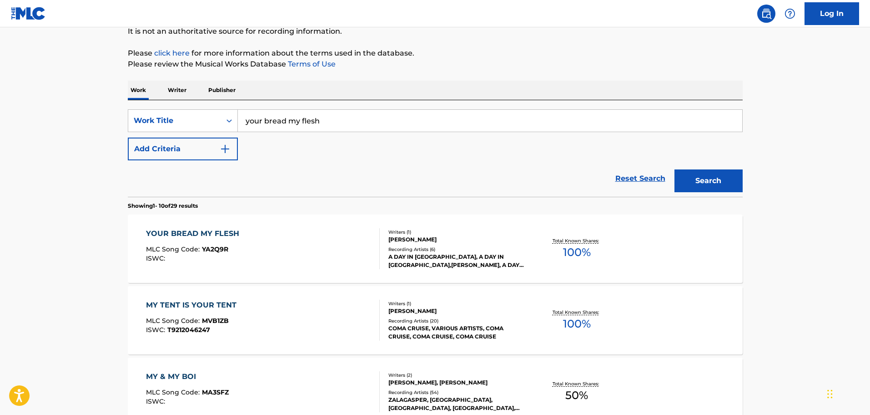
drag, startPoint x: 474, startPoint y: 130, endPoint x: 233, endPoint y: 108, distance: 242.2
click at [233, 108] on div "SearchWithCriteriafdce9ad8-eb79-449d-8785-a9e2ddeb6116 Work Title your bread my…" at bounding box center [435, 148] width 615 height 96
click at [693, 174] on button "Search" at bounding box center [709, 180] width 68 height 23
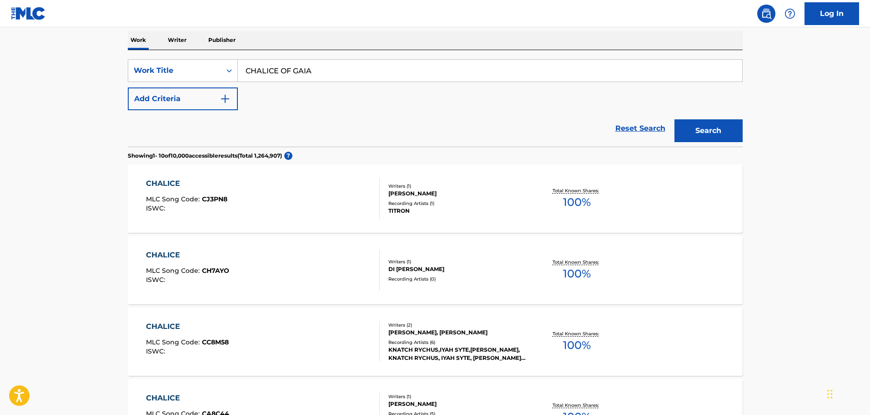
scroll to position [91, 0]
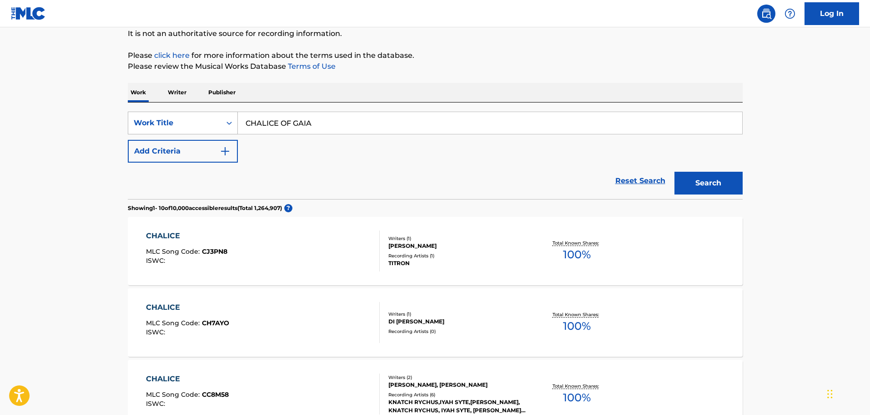
drag, startPoint x: 366, startPoint y: 118, endPoint x: 192, endPoint y: 116, distance: 173.4
click at [192, 116] on div "SearchWithCriteriafdce9ad8-eb79-449d-8785-a9e2ddeb6116 Work Title CHALICE OF GA…" at bounding box center [435, 122] width 615 height 23
type input "STRANGE NEU WORDS"
click at [738, 174] on button "Search" at bounding box center [709, 183] width 68 height 23
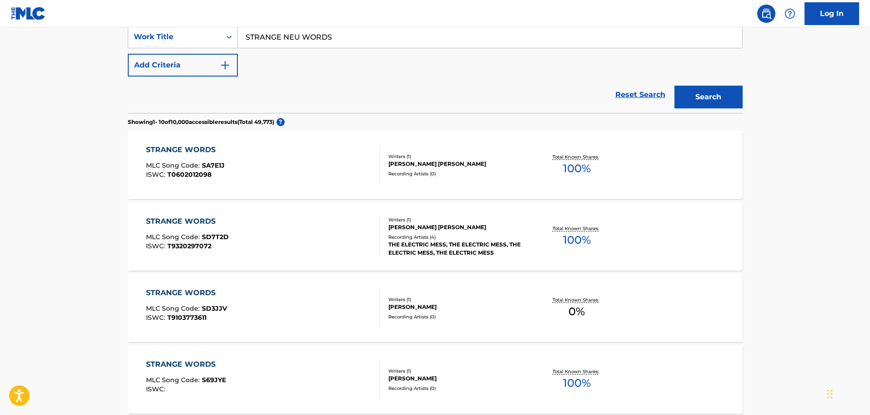
scroll to position [182, 0]
